Goal: Entertainment & Leisure: Browse casually

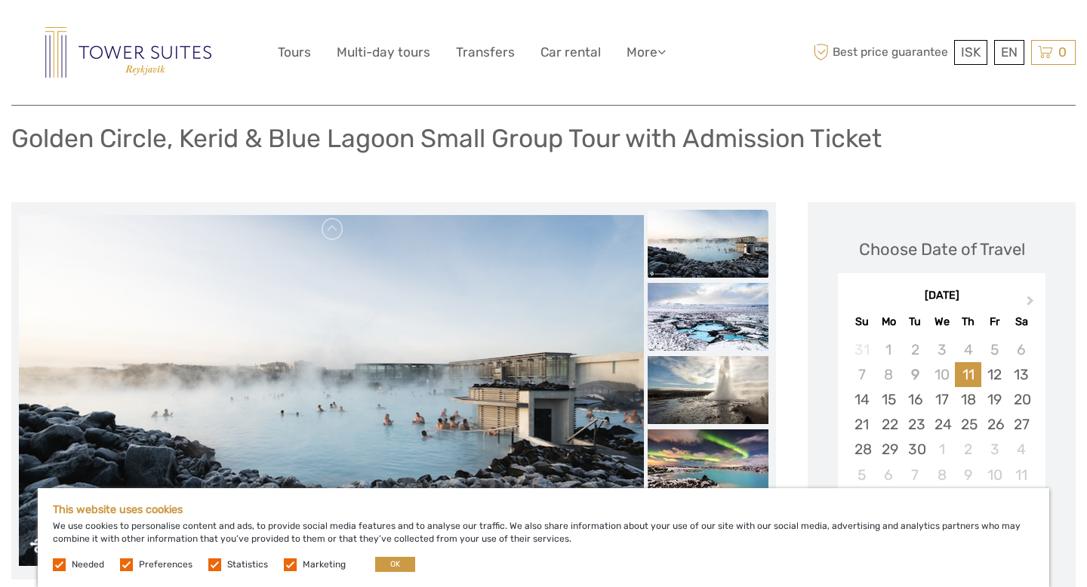
scroll to position [134, 0]
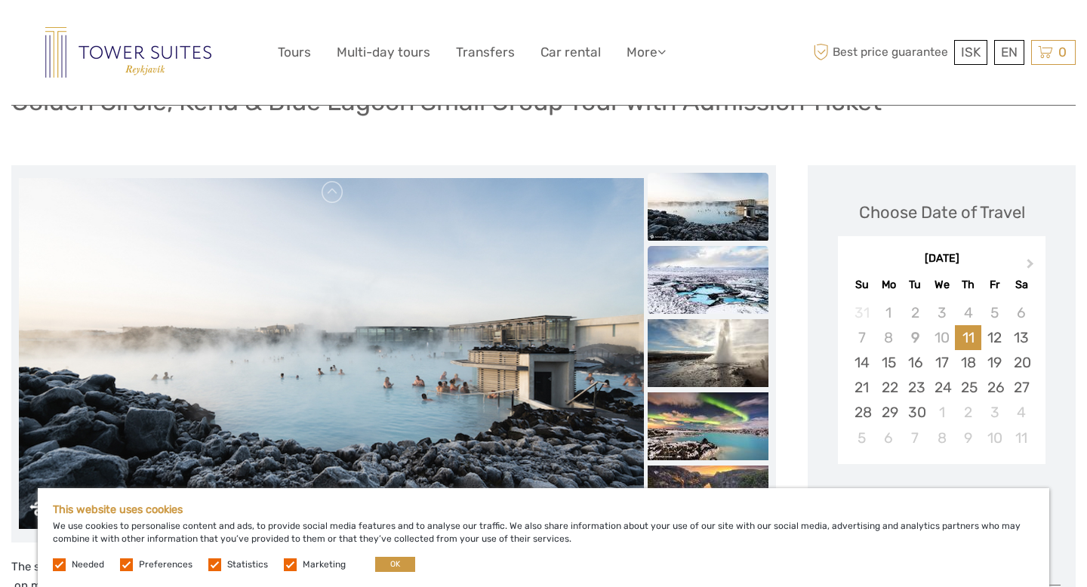
click at [694, 274] on img at bounding box center [707, 280] width 121 height 68
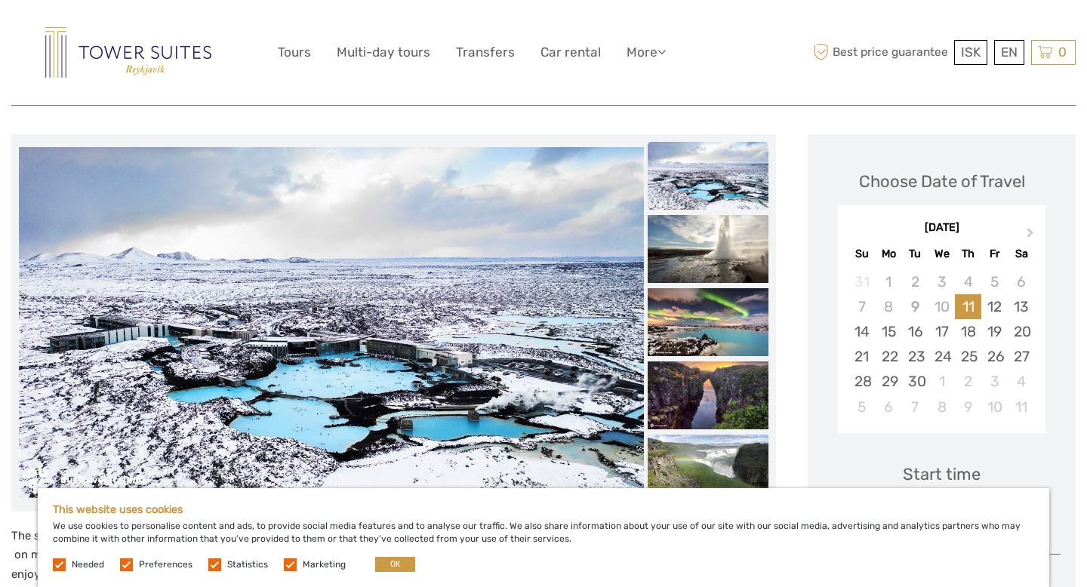
scroll to position [181, 0]
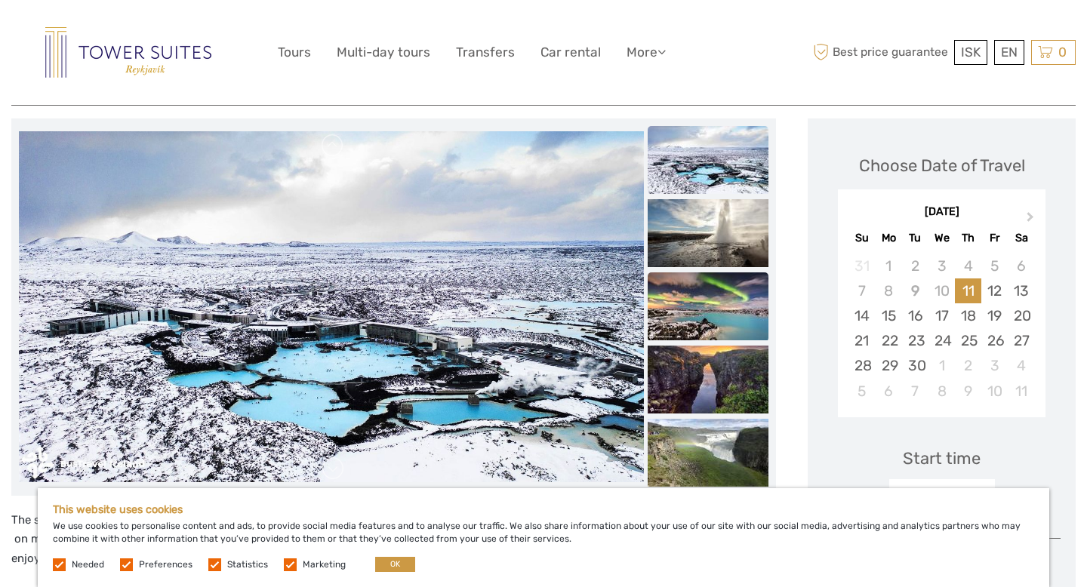
click at [706, 315] on img at bounding box center [707, 306] width 121 height 68
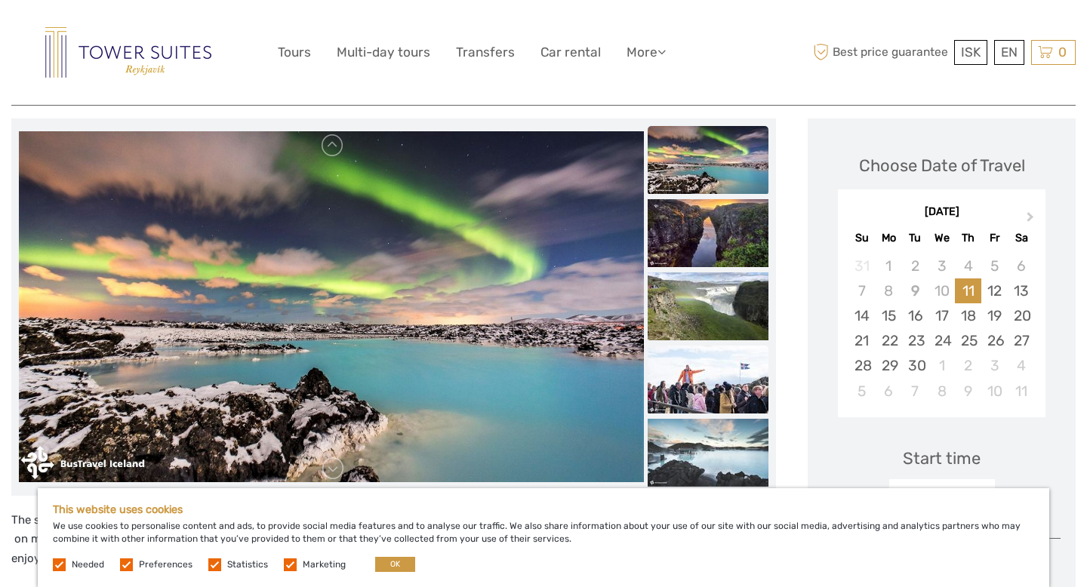
click at [681, 378] on img at bounding box center [707, 380] width 121 height 68
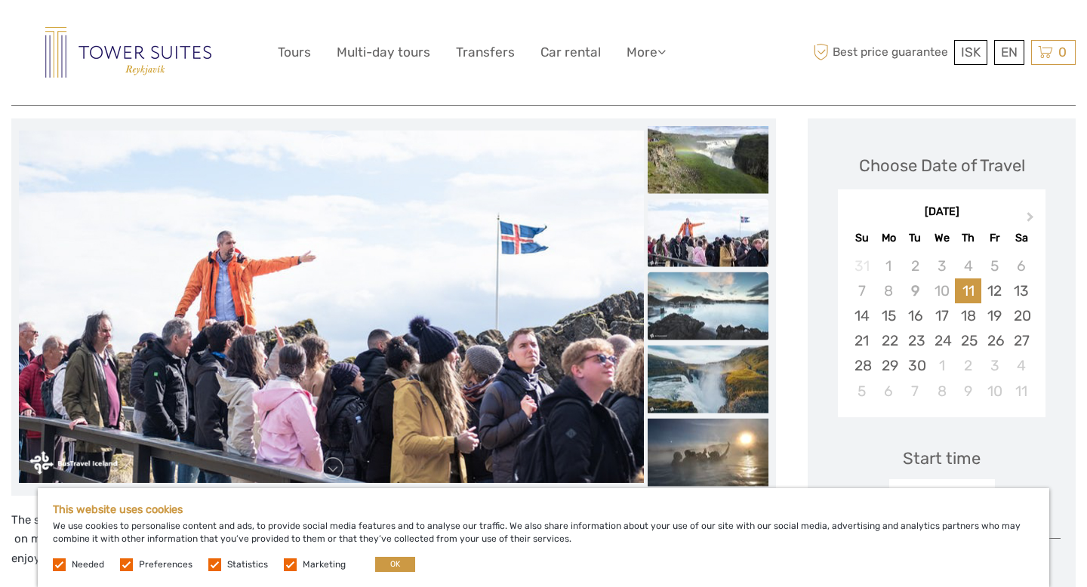
click at [715, 324] on img at bounding box center [707, 306] width 121 height 68
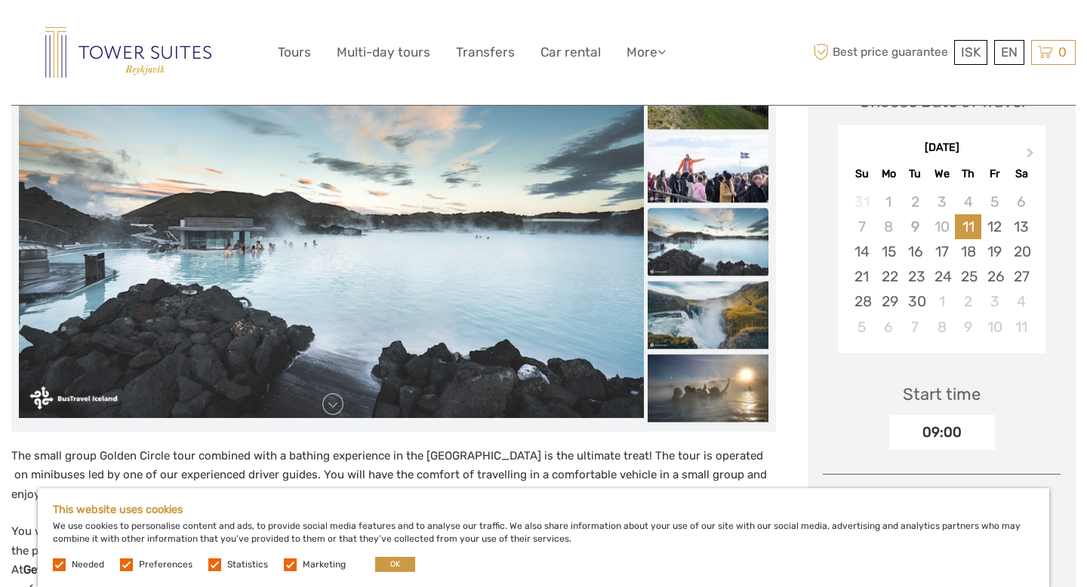
scroll to position [261, 0]
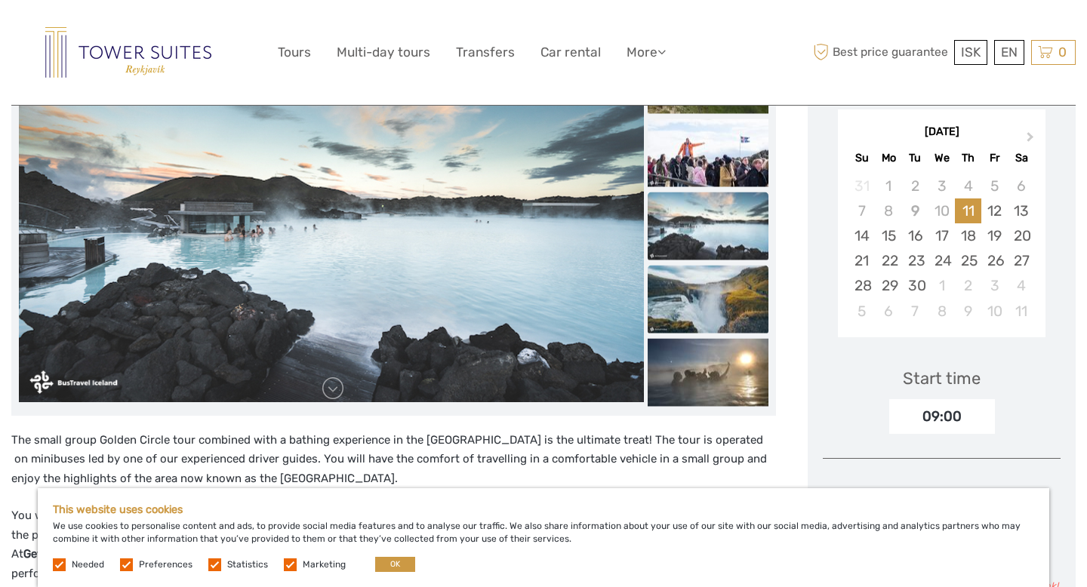
click at [731, 298] on img at bounding box center [707, 299] width 121 height 68
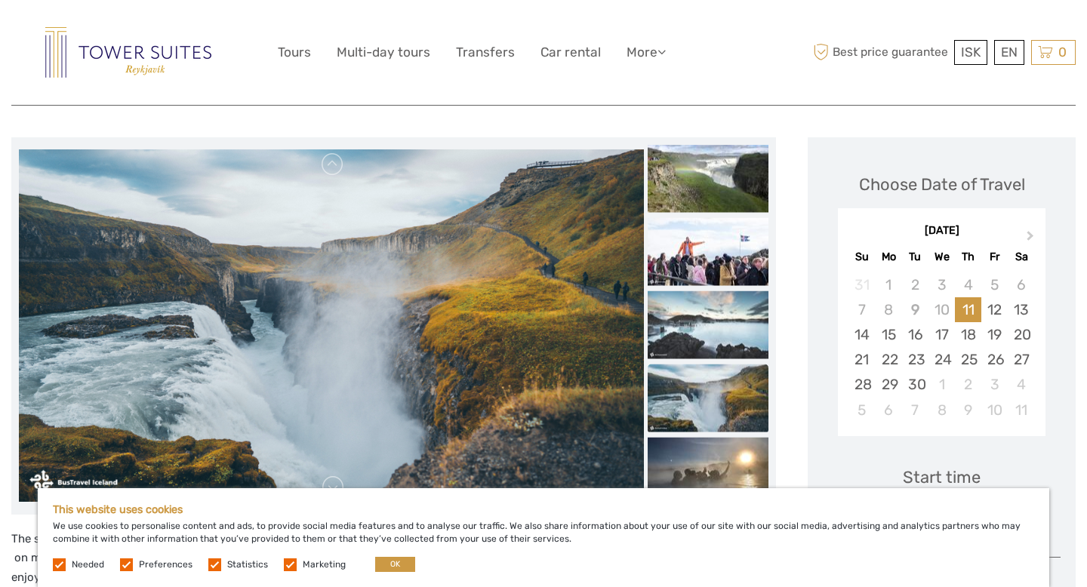
scroll to position [214, 0]
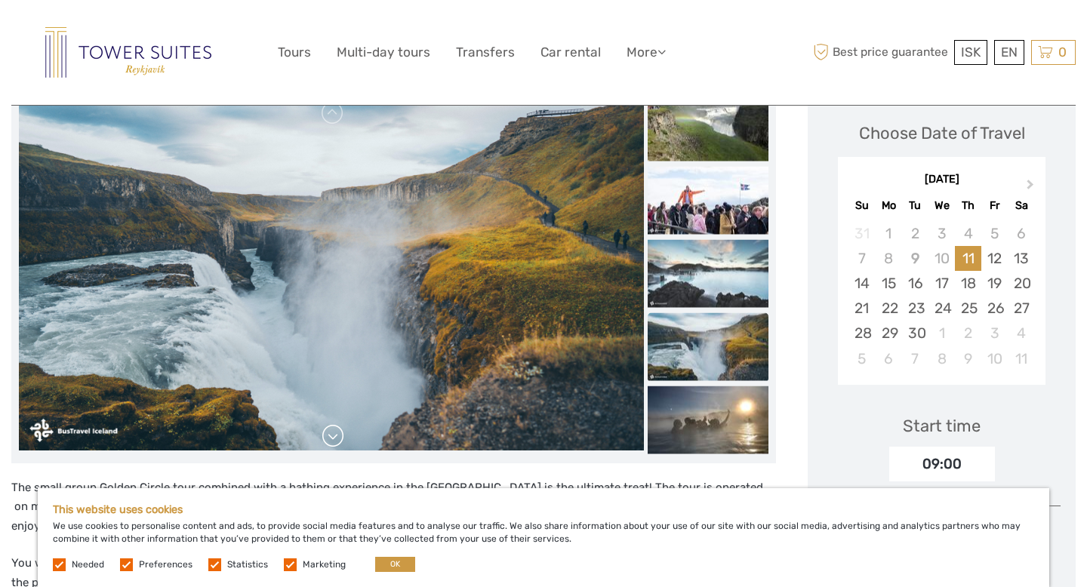
click at [325, 435] on link at bounding box center [333, 436] width 24 height 24
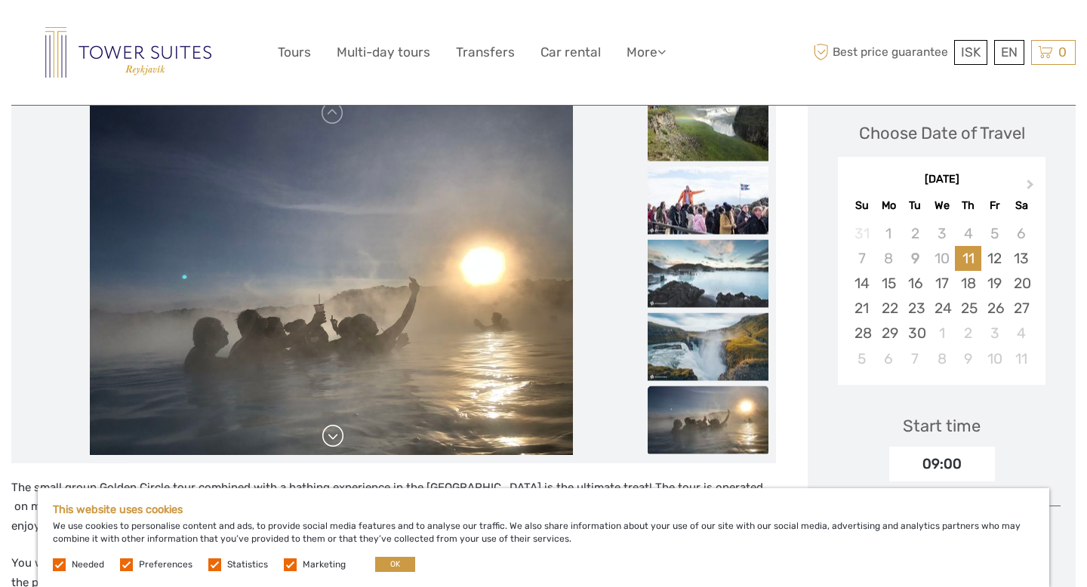
click at [325, 435] on link at bounding box center [333, 436] width 24 height 24
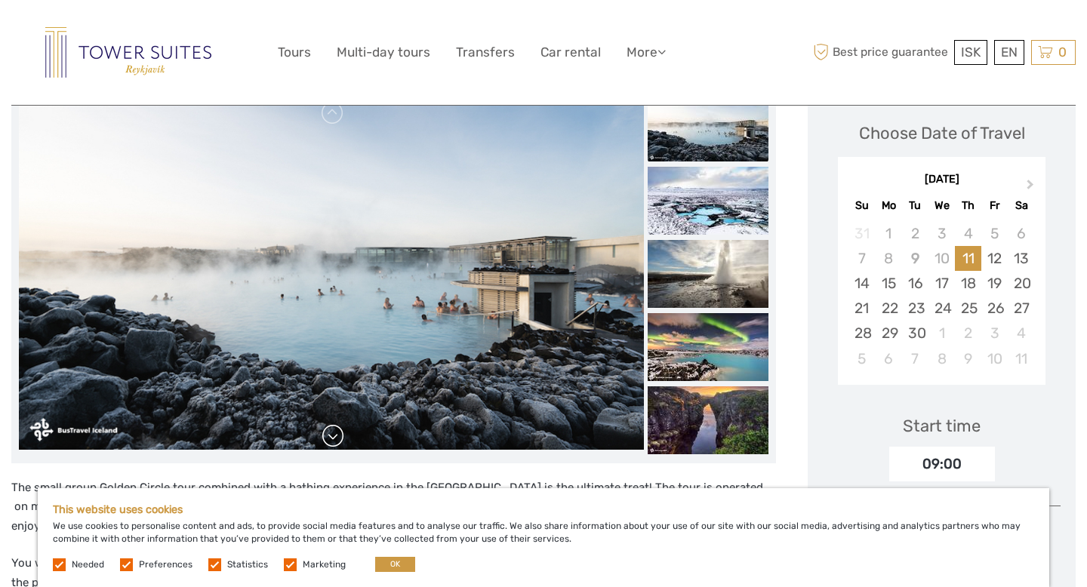
click at [325, 435] on link at bounding box center [333, 436] width 24 height 24
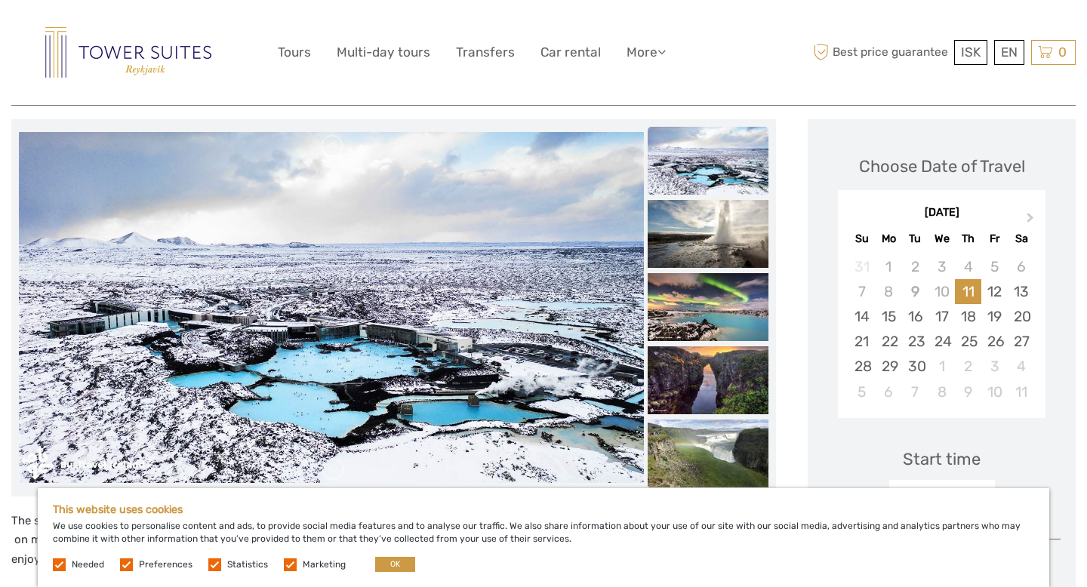
scroll to position [195, 0]
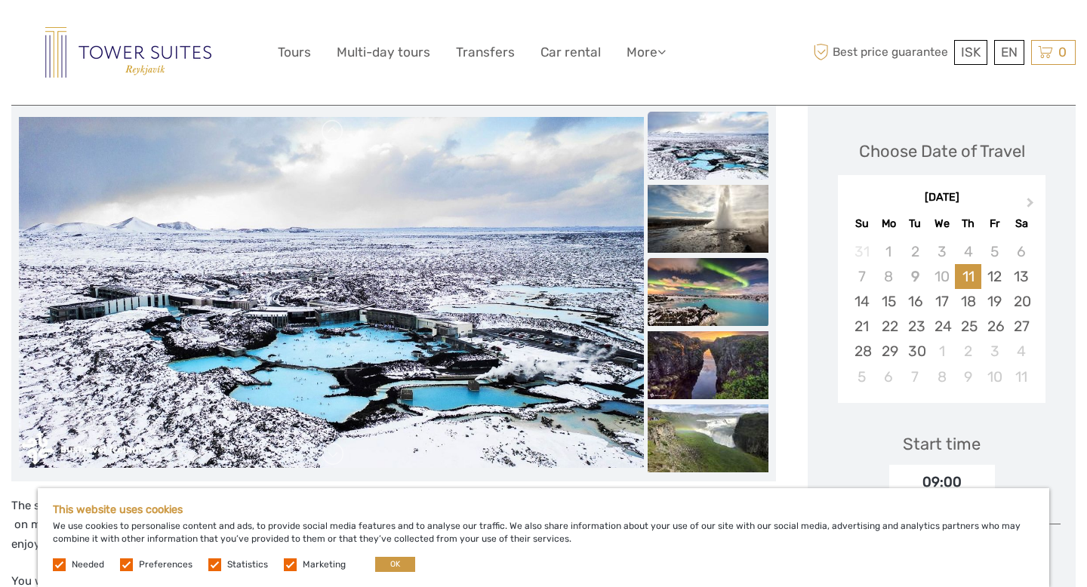
click at [697, 308] on img at bounding box center [707, 292] width 121 height 68
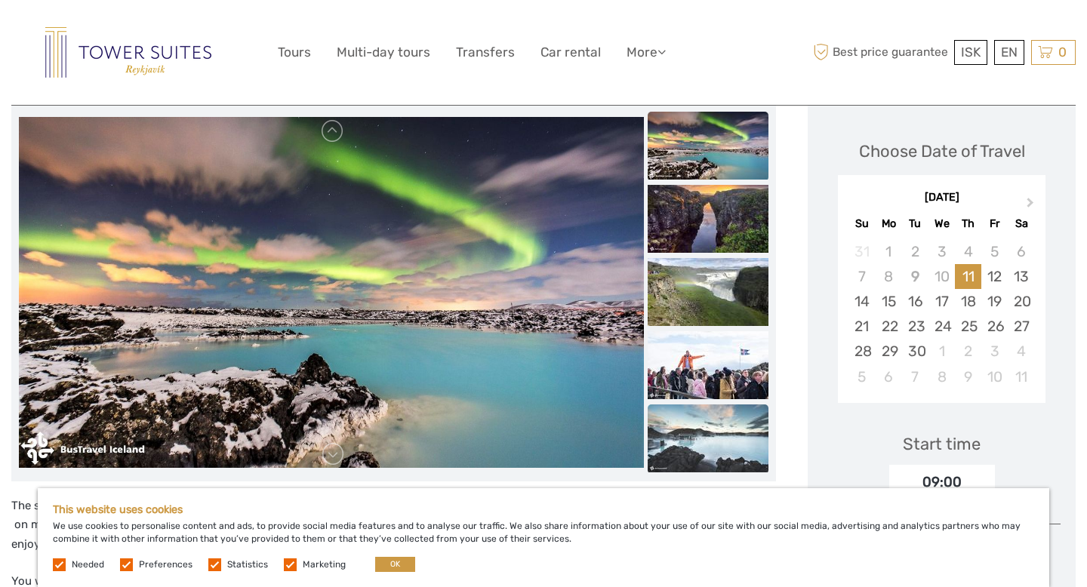
click at [700, 420] on img at bounding box center [707, 438] width 121 height 68
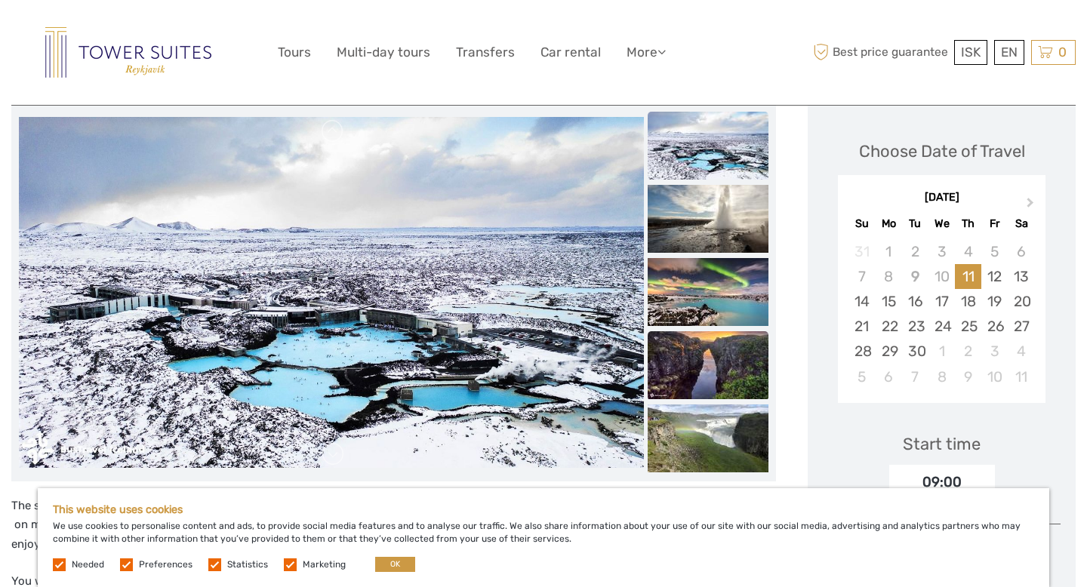
click at [740, 360] on img at bounding box center [707, 365] width 121 height 68
